Goal: Task Accomplishment & Management: Manage account settings

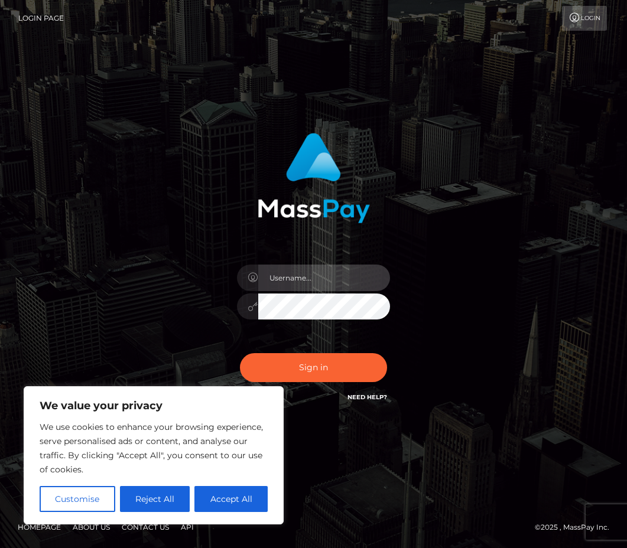
type input "pouyam"
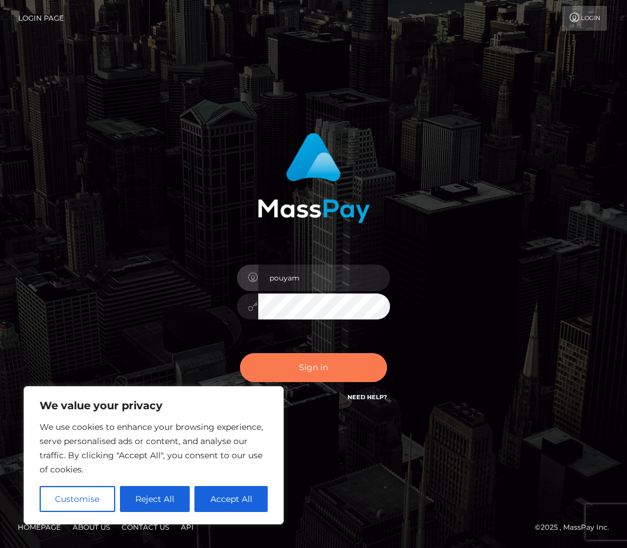
click at [291, 372] on button "Sign in" at bounding box center [314, 367] width 148 height 29
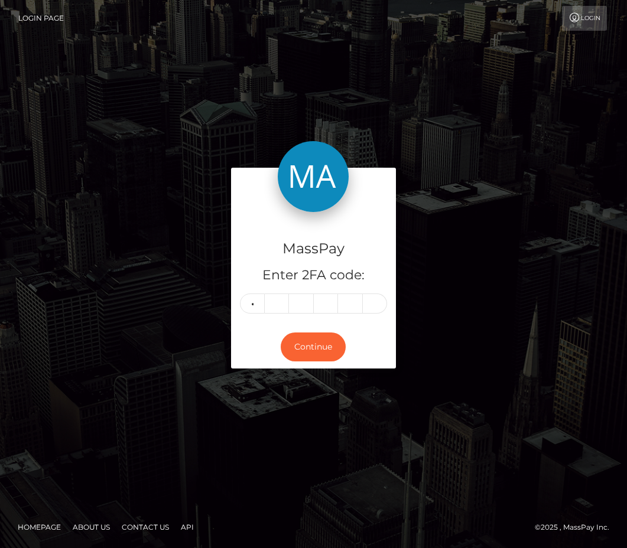
type input "2"
type input "9"
type input "2"
type input "3"
type input "9"
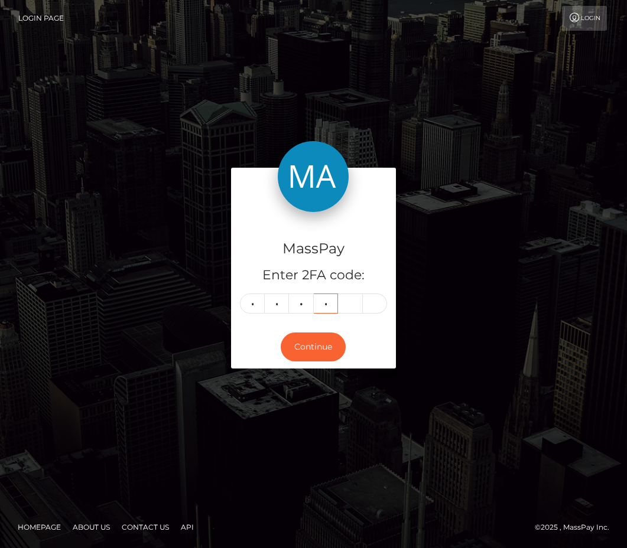
type input "9"
type input "1"
type input "7"
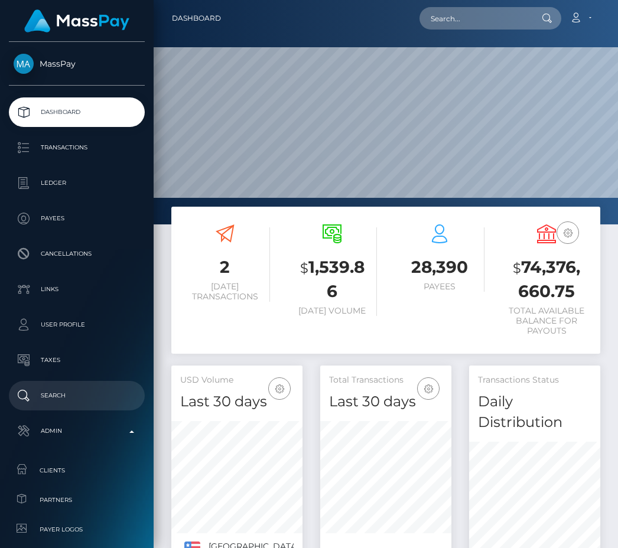
scroll to position [230, 131]
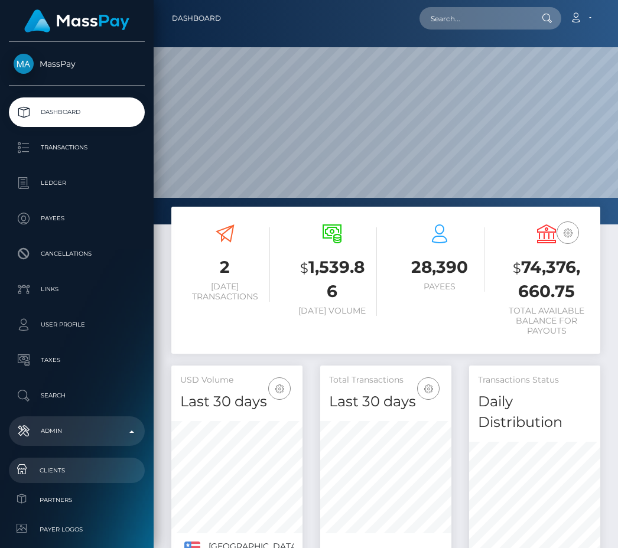
click at [71, 469] on span "Clients" at bounding box center [77, 471] width 126 height 14
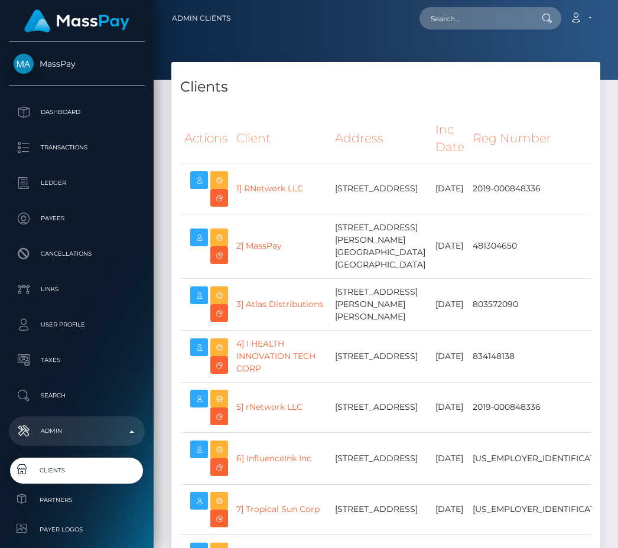
select select "223"
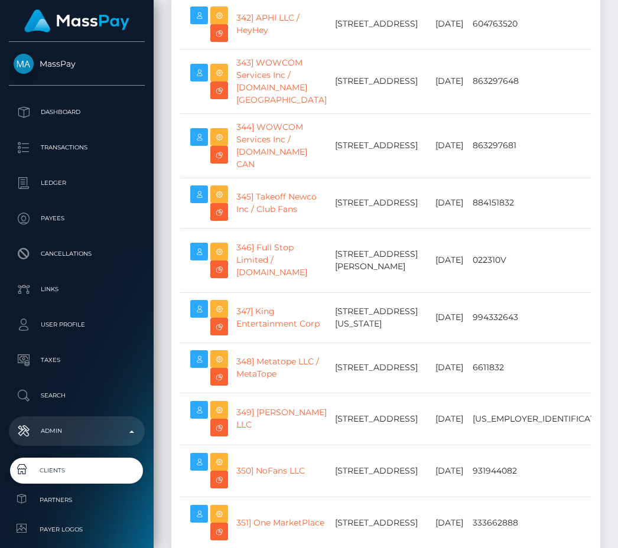
scroll to position [18763, 0]
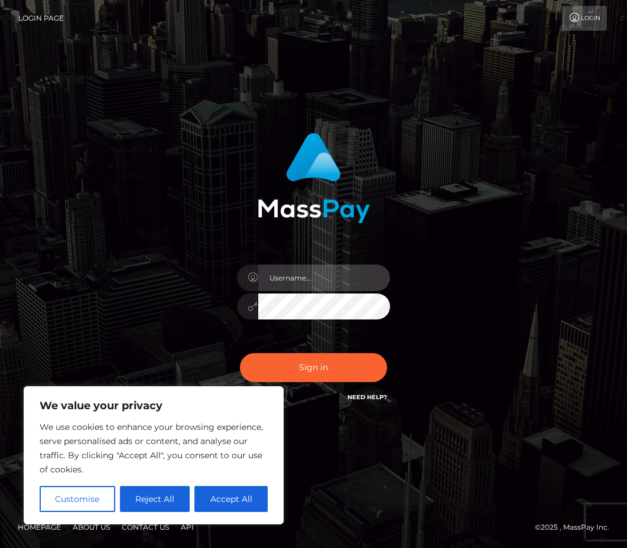
type input "pouyam"
